Goal: Transaction & Acquisition: Purchase product/service

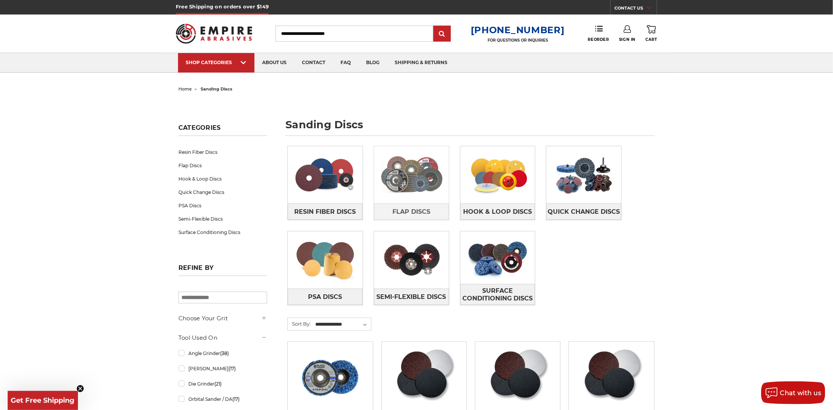
click at [430, 190] on img at bounding box center [411, 175] width 75 height 53
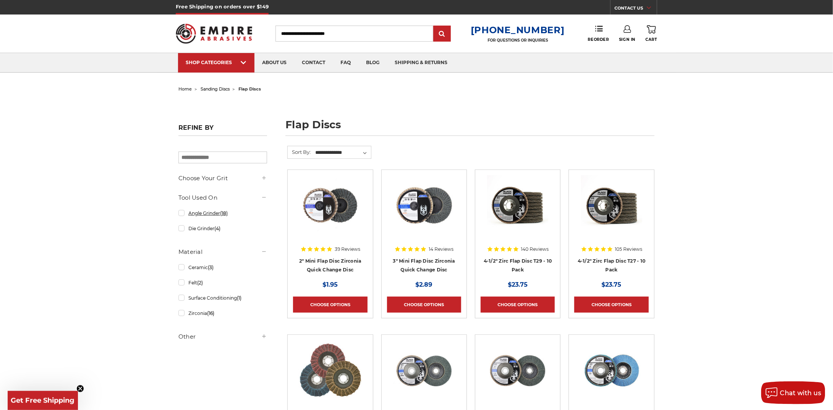
click at [220, 211] on link "Angle Grinder (18)" at bounding box center [222, 213] width 89 height 13
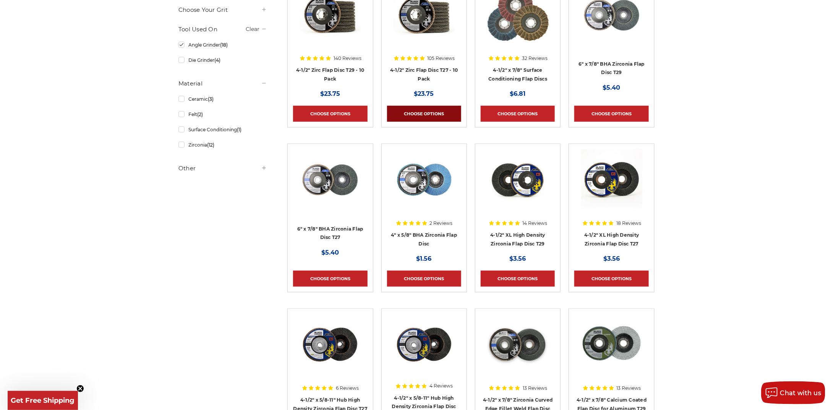
scroll to position [229, 0]
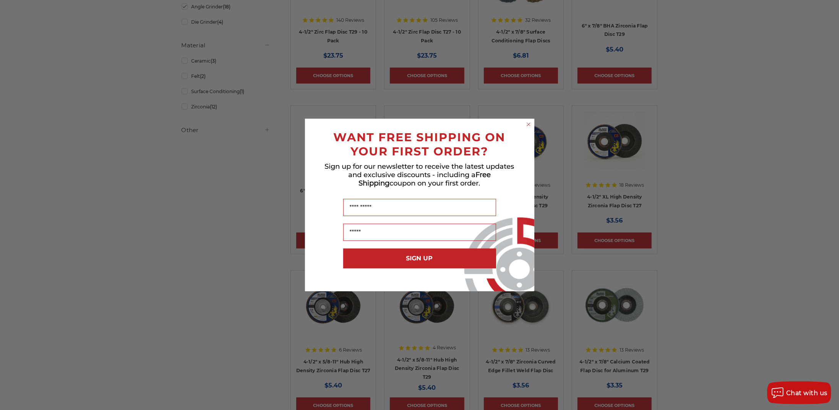
click at [528, 119] on form "WANT FREE SHIPPING ON YOUR FIRST ORDER? Sign up for our newsletter to receive t…" at bounding box center [419, 205] width 229 height 173
click at [527, 121] on circle "Close dialog" at bounding box center [528, 124] width 7 height 7
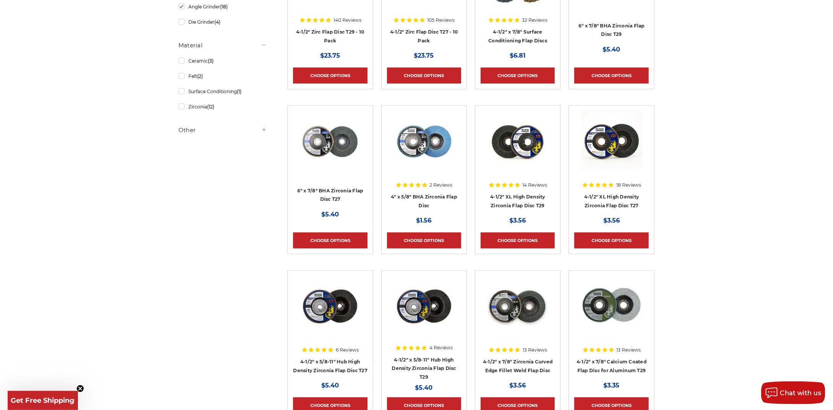
click at [428, 151] on img at bounding box center [424, 141] width 61 height 61
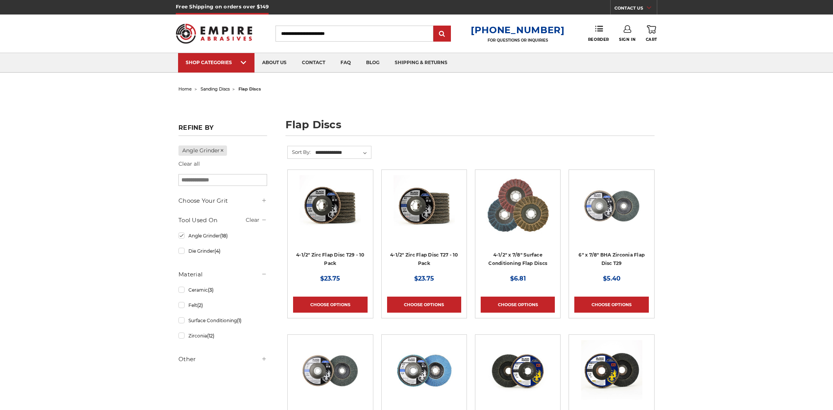
scroll to position [229, 0]
